Goal: Task Accomplishment & Management: Manage account settings

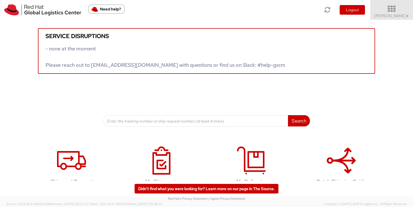
click at [396, 12] on icon at bounding box center [392, 9] width 49 height 8
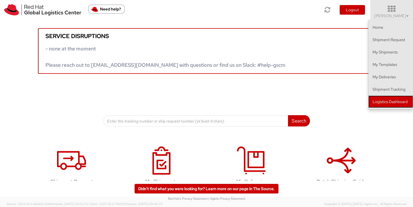
click at [397, 103] on link "Logistics Dashboard" at bounding box center [391, 101] width 45 height 12
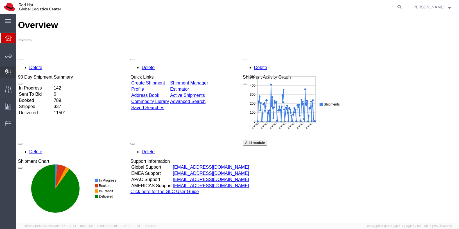
click at [19, 72] on span "Internal Delivery" at bounding box center [17, 72] width 4 height 11
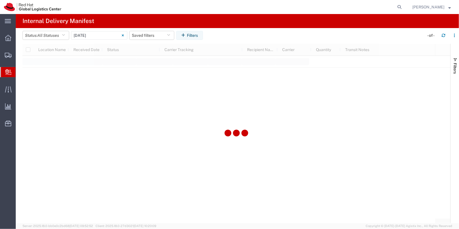
type input "[DATE]"
type input "[DATE] - [DATE]"
click at [107, 38] on input "[DATE] - [DATE]" at bounding box center [99, 35] width 56 height 8
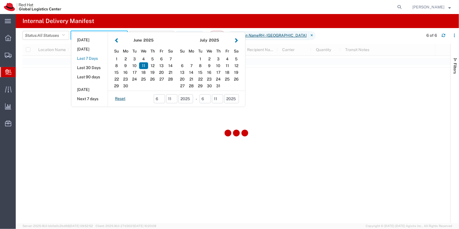
click at [97, 58] on button "Last 7 Days" at bounding box center [89, 58] width 36 height 9
type input "Last 7 Days"
type input "[DATE] - [DATE]"
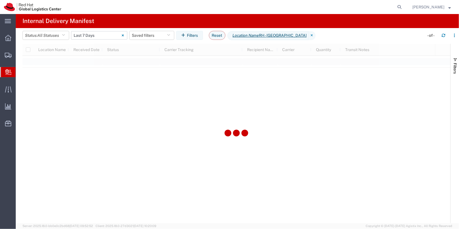
click at [100, 36] on input "[DATE] - [DATE]" at bounding box center [99, 35] width 56 height 8
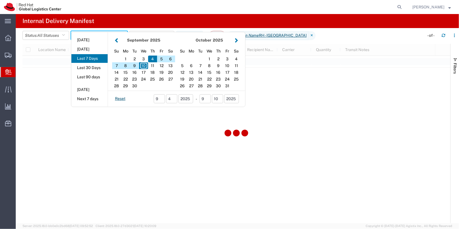
click at [346, 101] on div at bounding box center [236, 134] width 428 height 180
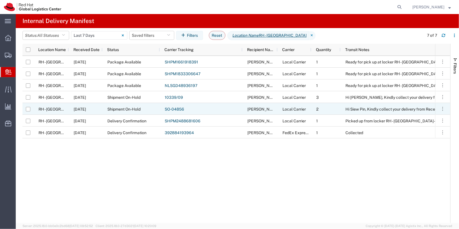
click at [169, 109] on link "SO-04856" at bounding box center [174, 109] width 19 height 4
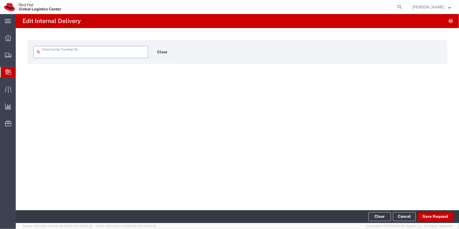
type input "SO-04856"
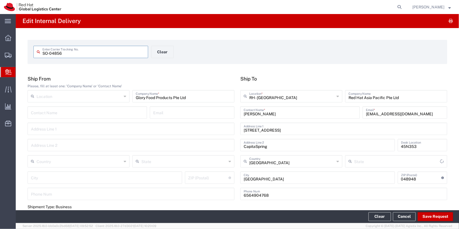
type input "Your Packaging"
type input "Local_Ground"
type input "Local Carrier"
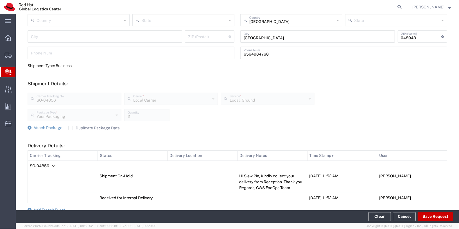
scroll to position [164, 0]
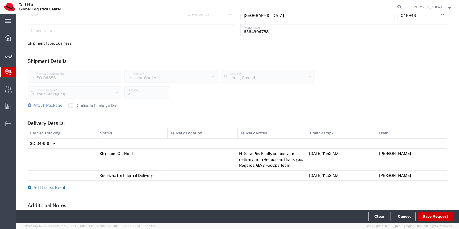
click at [48, 187] on span "Add Transit Event" at bounding box center [49, 188] width 32 height 4
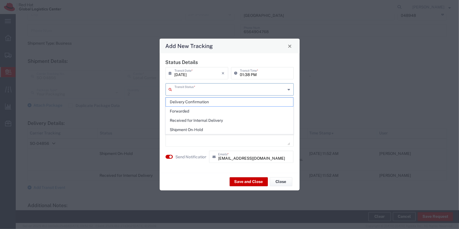
click at [211, 92] on input "text" at bounding box center [230, 89] width 111 height 10
click at [208, 99] on span "Delivery Confirmation" at bounding box center [229, 102] width 127 height 9
type input "Delivery Confirmation"
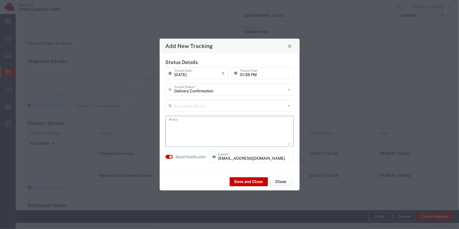
click at [205, 121] on textarea at bounding box center [229, 132] width 121 height 28
type textarea "Collected"
click at [167, 156] on button "button" at bounding box center [169, 157] width 7 height 4
click at [218, 130] on textarea "Collected" at bounding box center [229, 132] width 121 height 28
click at [253, 180] on button "Save and Close" at bounding box center [249, 181] width 38 height 9
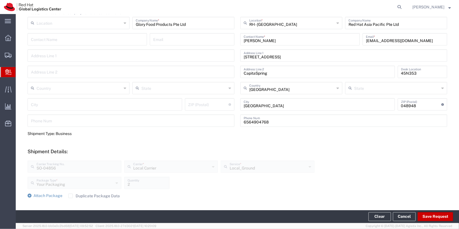
scroll to position [0, 0]
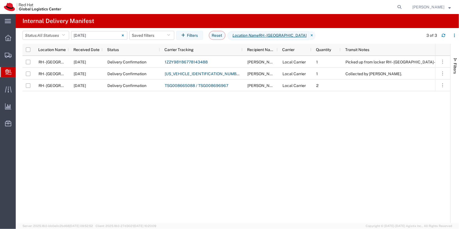
click at [109, 35] on input "[DATE] - [DATE]" at bounding box center [99, 35] width 56 height 8
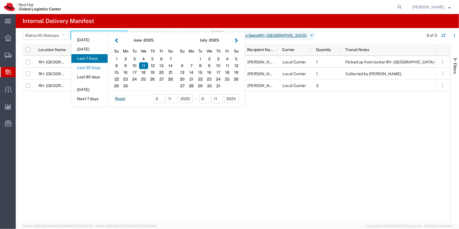
click at [87, 68] on button "Last 30 Days" at bounding box center [89, 68] width 36 height 9
type input "Last 30 Days"
type input "[DATE] - [DATE]"
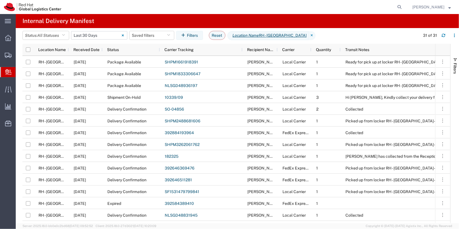
click at [82, 35] on input "[DATE] - [DATE]" at bounding box center [99, 35] width 56 height 8
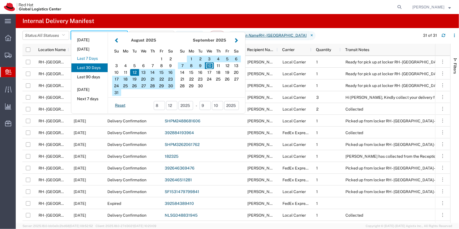
click at [96, 57] on button "Last 7 Days" at bounding box center [89, 58] width 36 height 9
type input "Last 7 Days"
type input "[DATE] - [DATE]"
